Goal: Task Accomplishment & Management: Use online tool/utility

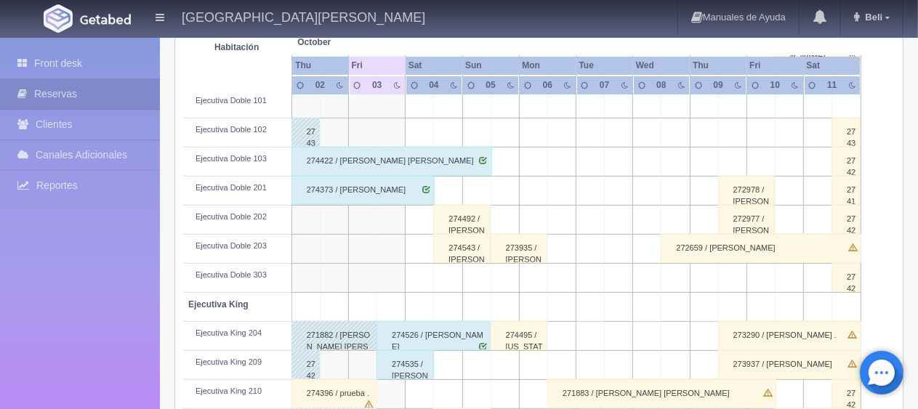
scroll to position [364, 0]
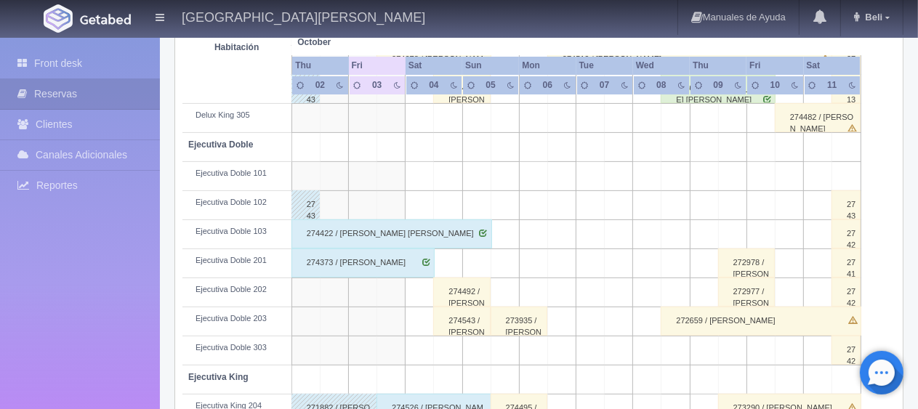
click at [398, 271] on div "274373 / [PERSON_NAME]" at bounding box center [363, 263] width 143 height 29
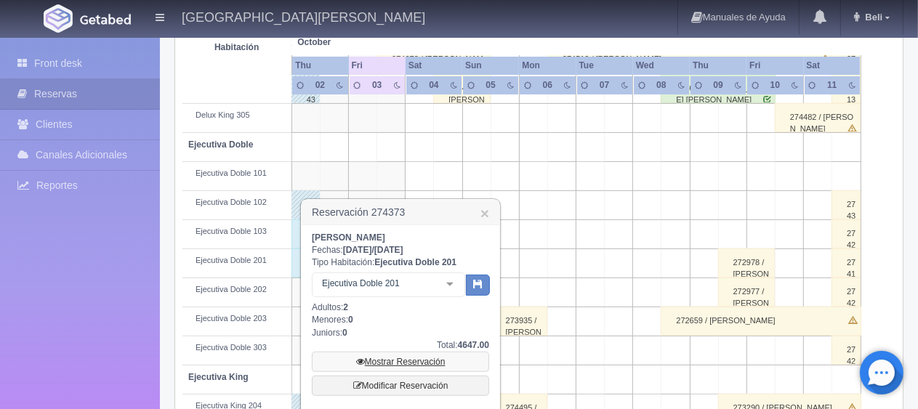
click at [419, 356] on link "Mostrar Reservación" at bounding box center [400, 362] width 177 height 20
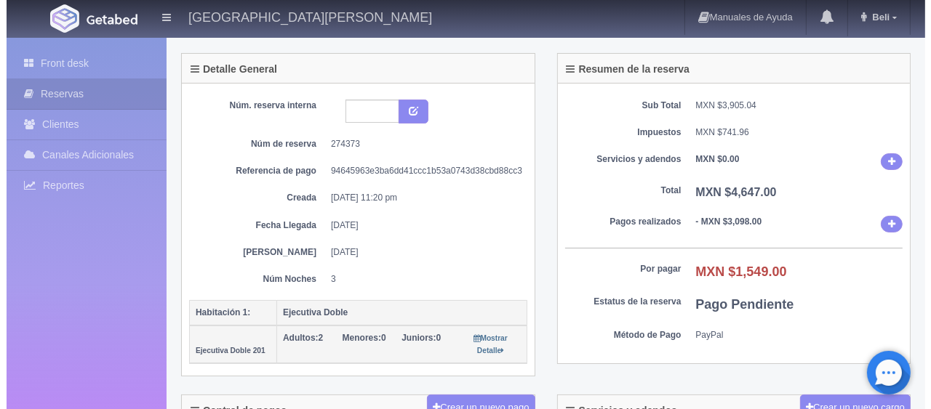
scroll to position [291, 0]
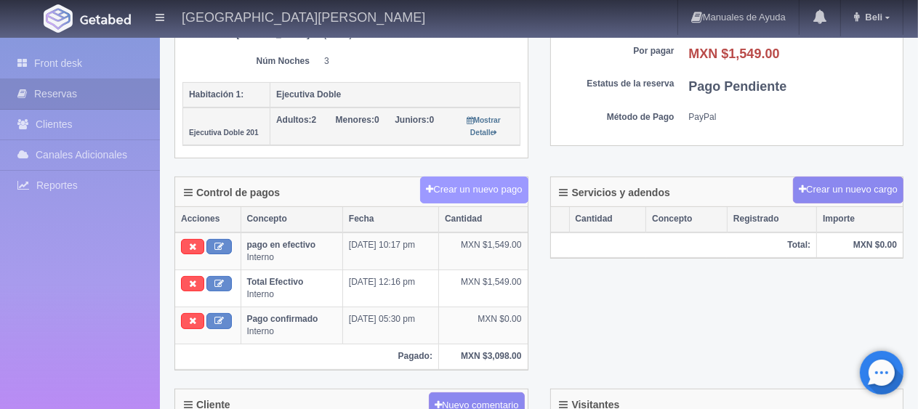
click at [482, 190] on button "Crear un nuevo pago" at bounding box center [474, 190] width 108 height 27
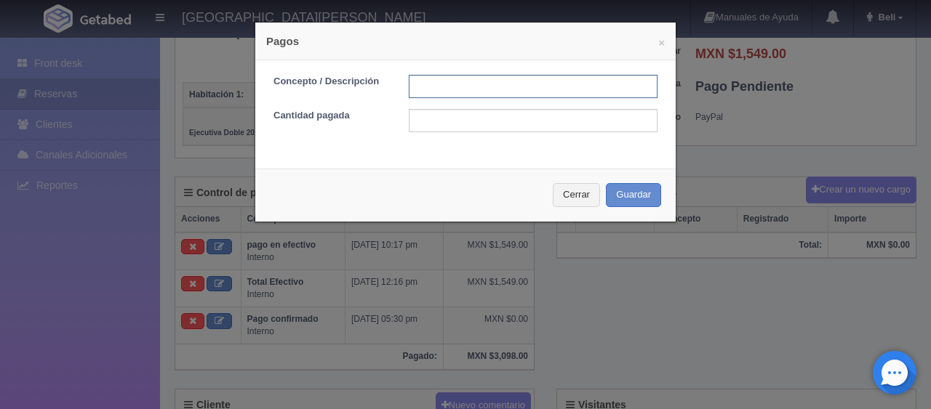
drag, startPoint x: 505, startPoint y: 88, endPoint x: 581, endPoint y: 89, distance: 75.6
click at [505, 88] on input "text" at bounding box center [533, 86] width 249 height 23
type input "pago en efectivo"
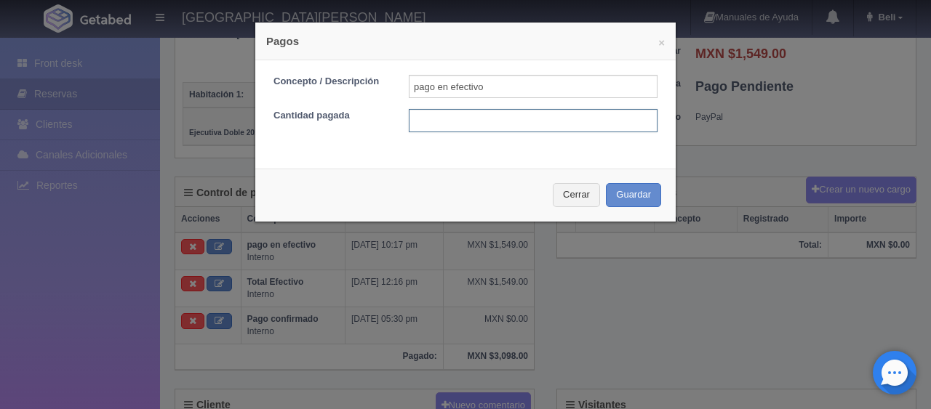
click at [548, 121] on input "text" at bounding box center [533, 120] width 249 height 23
type input "1549"
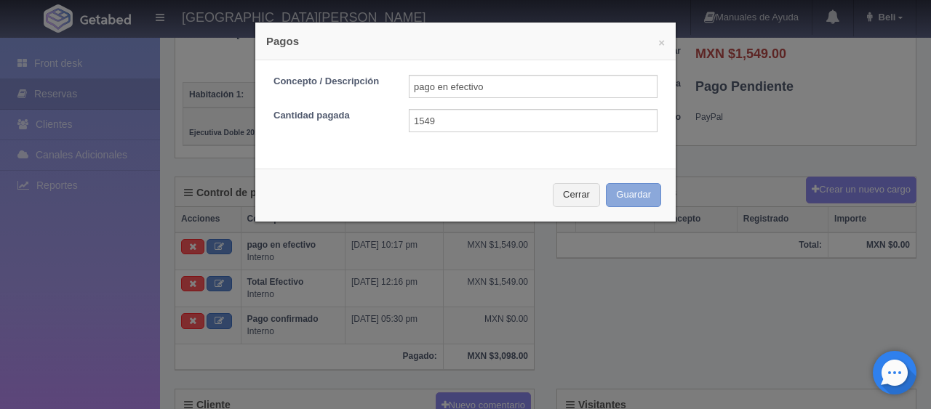
click at [622, 193] on button "Guardar" at bounding box center [633, 195] width 55 height 24
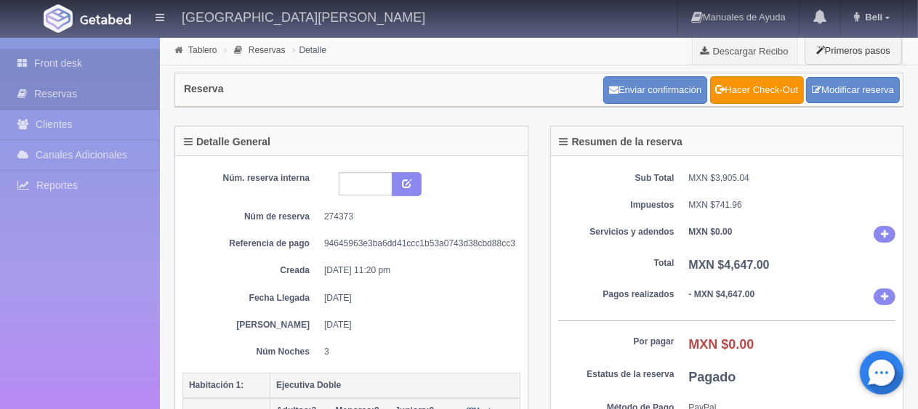
click at [89, 59] on link "Front desk" at bounding box center [80, 64] width 160 height 30
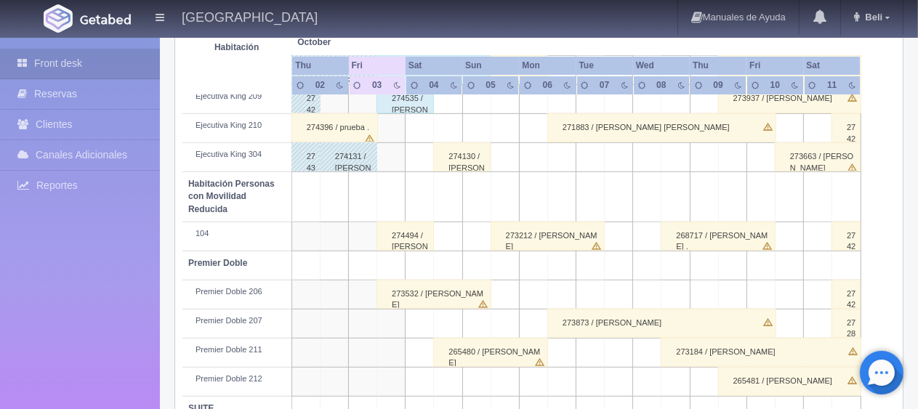
scroll to position [775, 0]
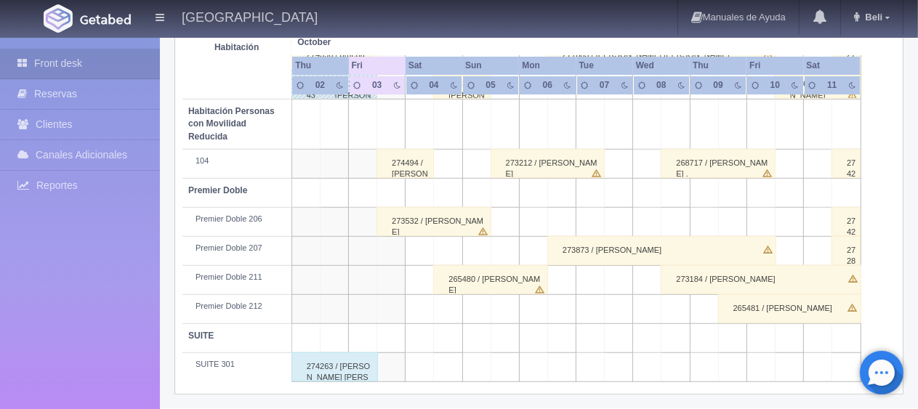
click at [404, 153] on div "274494 / [PERSON_NAME] ." at bounding box center [405, 163] width 57 height 29
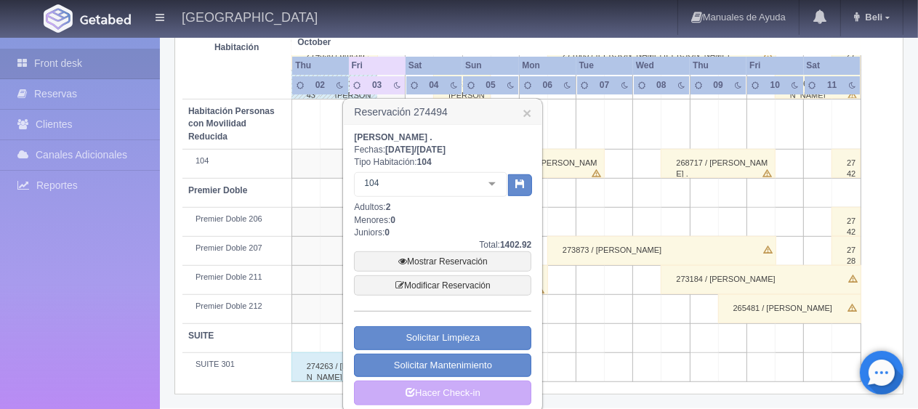
scroll to position [783, 0]
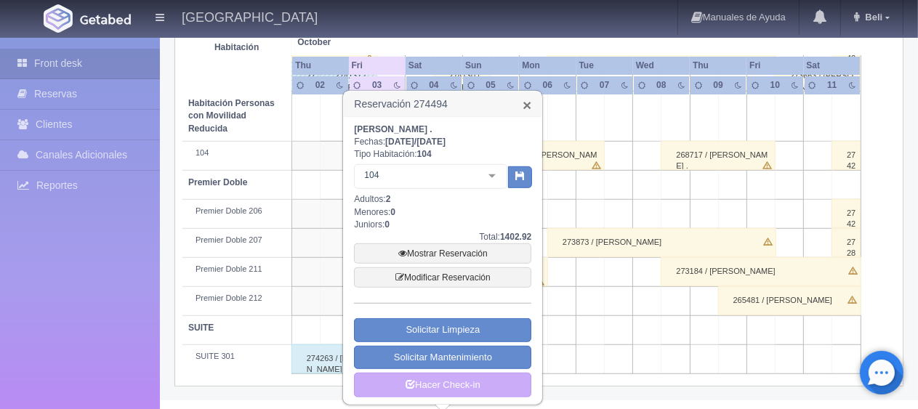
click at [526, 103] on link "×" at bounding box center [527, 104] width 9 height 15
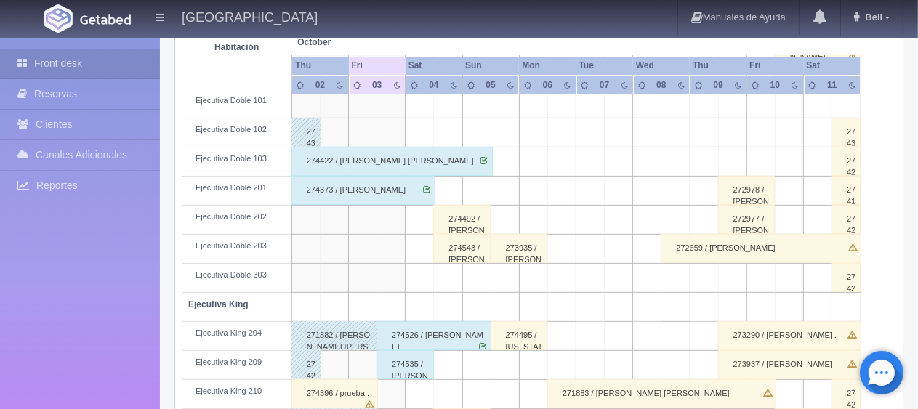
scroll to position [364, 0]
